Goal: Find specific page/section: Find specific page/section

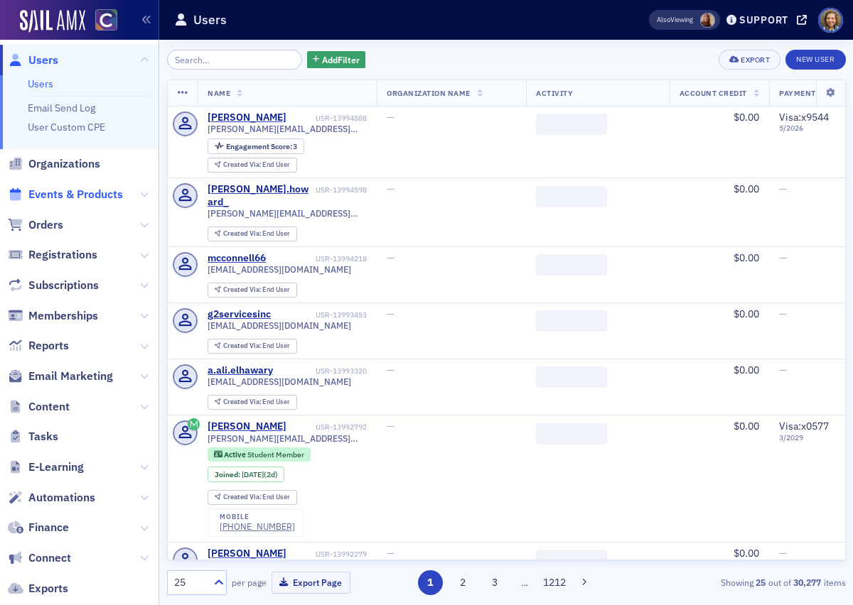
click at [66, 198] on span "Events & Products" at bounding box center [75, 195] width 94 height 16
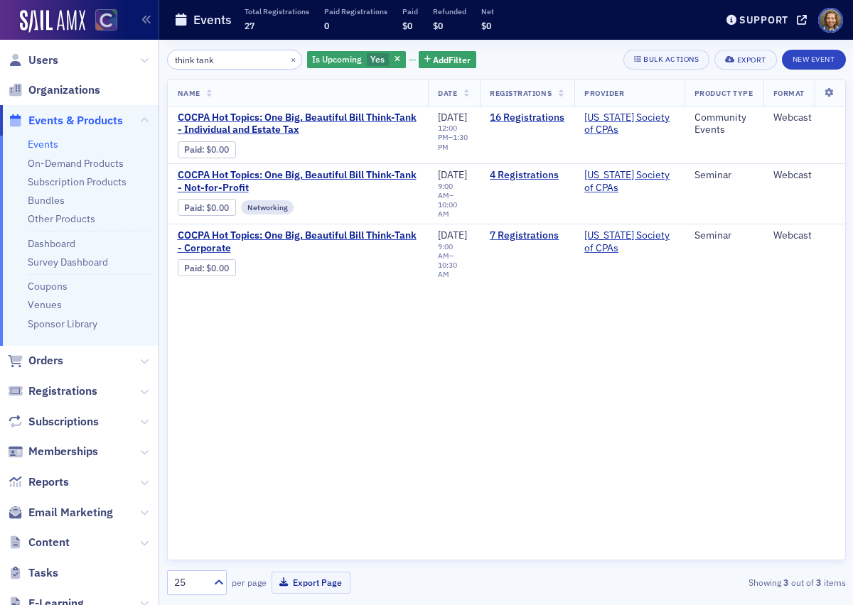
drag, startPoint x: 236, startPoint y: 63, endPoint x: 99, endPoint y: 26, distance: 141.5
click at [100, 31] on div "Users Organizations Events & Products Events On-Demand Products Subscription Pr…" at bounding box center [426, 302] width 853 height 605
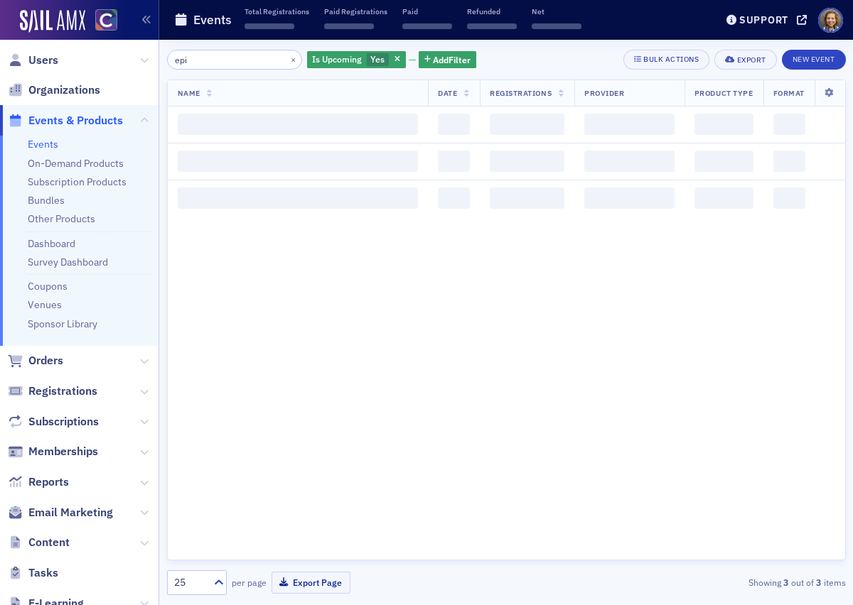
type input "epic"
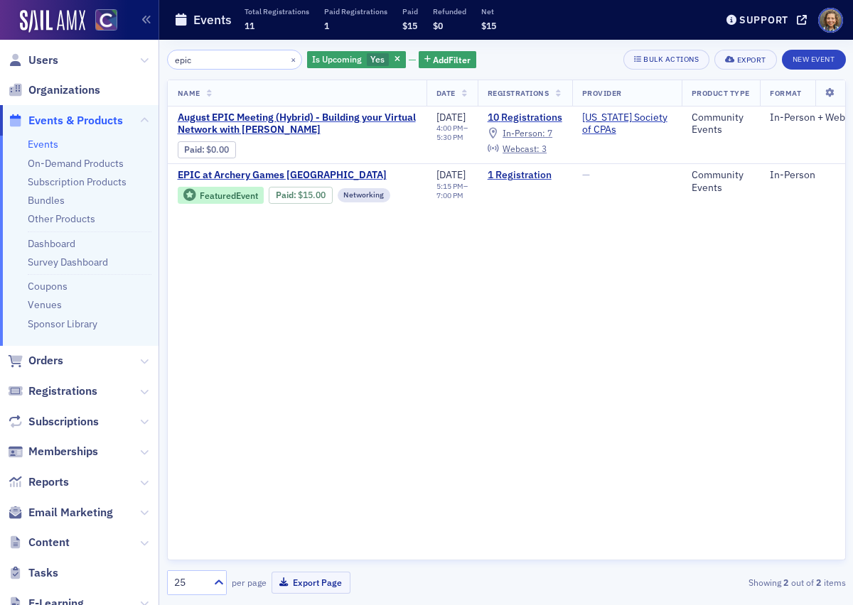
drag, startPoint x: 212, startPoint y: 58, endPoint x: 126, endPoint y: 50, distance: 85.6
click at [129, 50] on div "Users Organizations Events & Products Events On-Demand Products Subscription Pr…" at bounding box center [426, 302] width 853 height 605
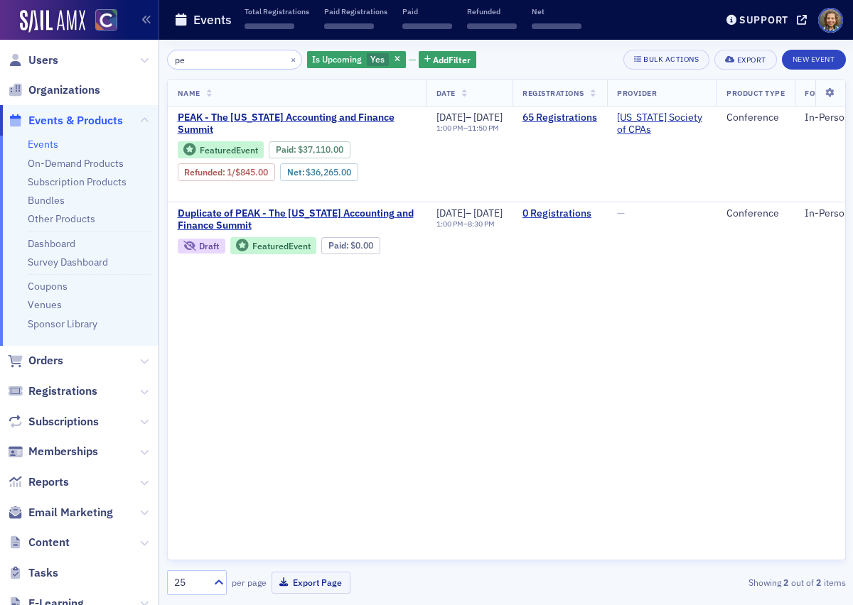
type input "p"
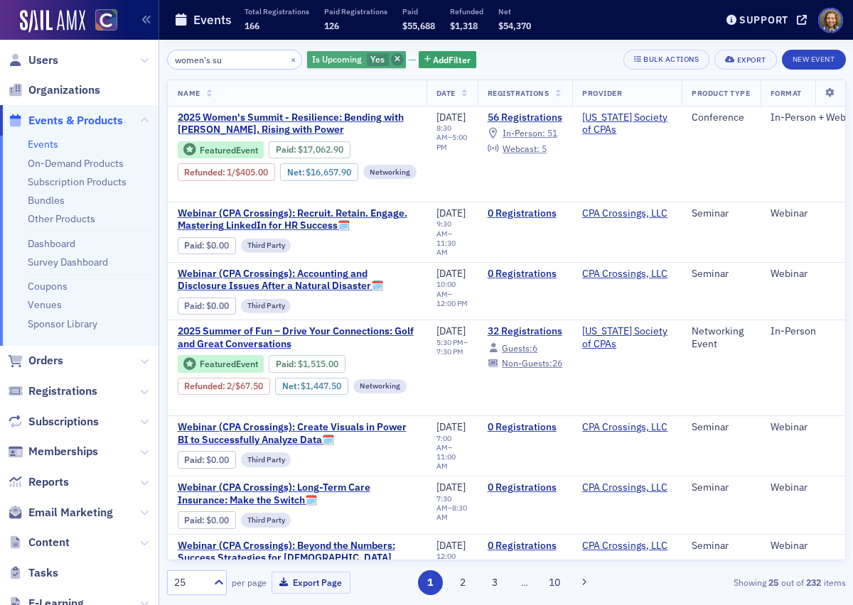
click at [394, 58] on icon "button" at bounding box center [397, 60] width 6 height 8
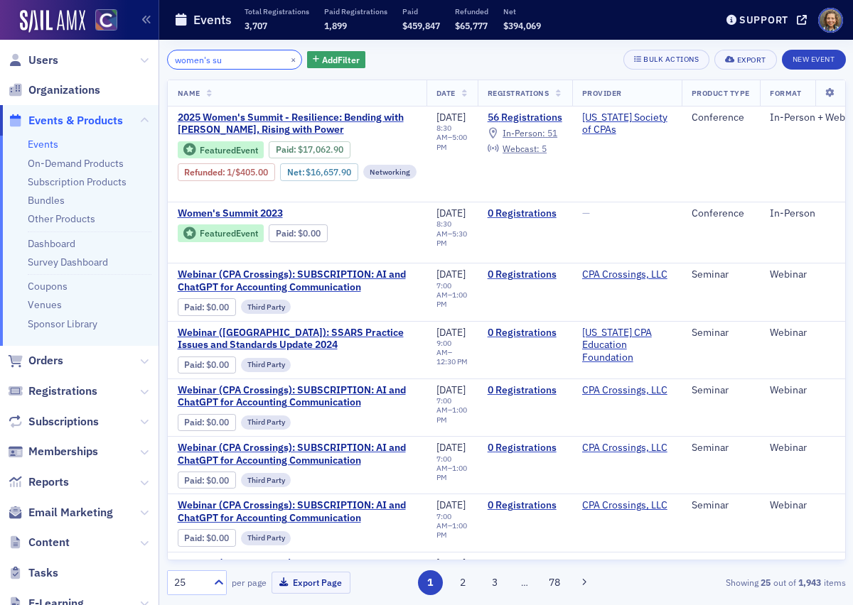
click at [175, 61] on input "women's su" at bounding box center [235, 60] width 136 height 20
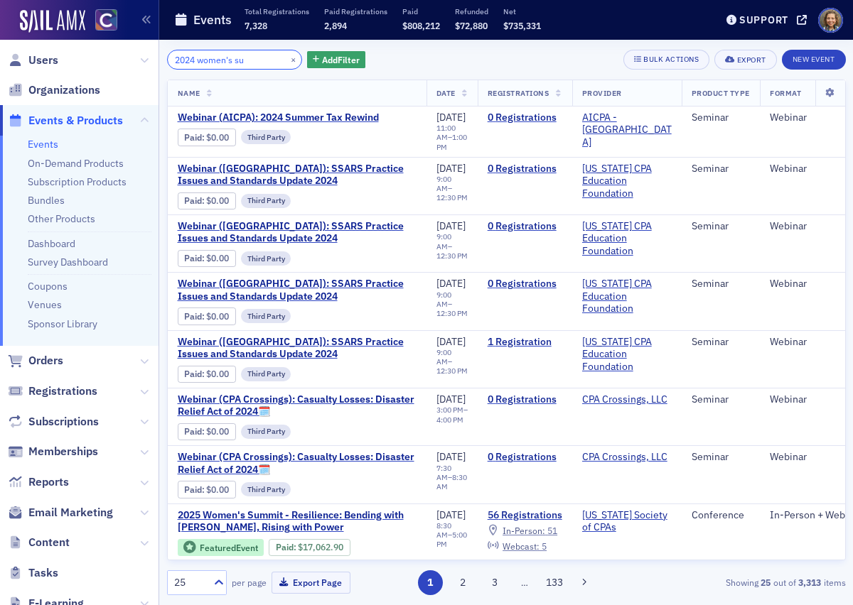
click at [250, 54] on input "2024 women's su" at bounding box center [235, 60] width 136 height 20
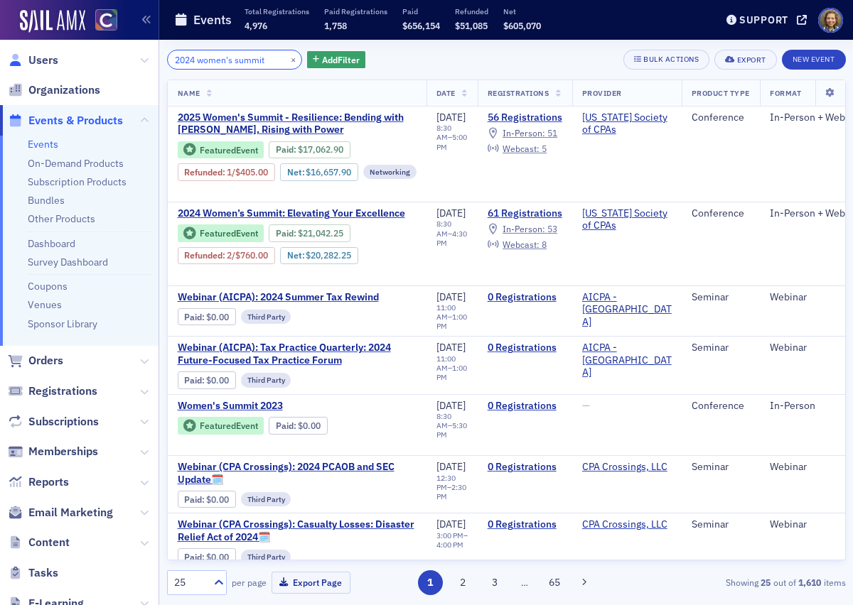
type input "2024 women's summit"
click at [27, 55] on link "Users" at bounding box center [33, 61] width 50 height 16
